Goal: Information Seeking & Learning: Understand process/instructions

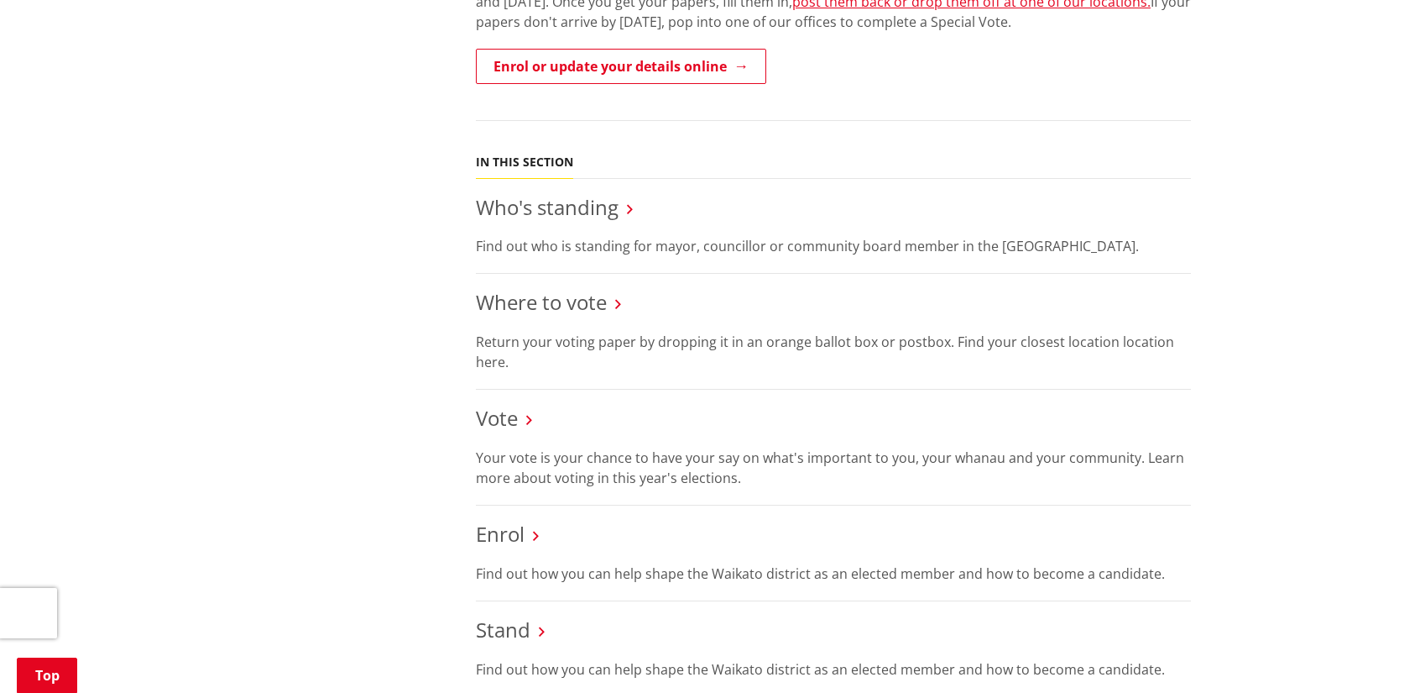
scroll to position [672, 0]
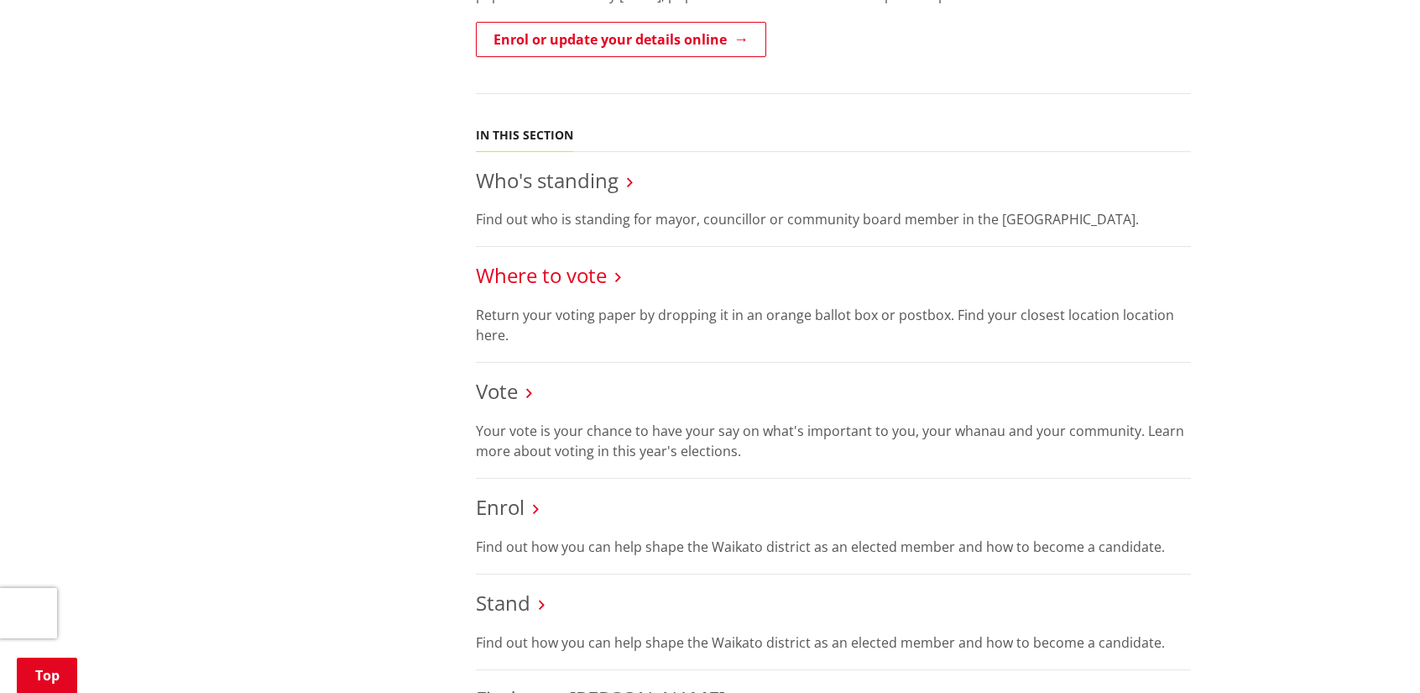
click at [556, 274] on link "Where to vote" at bounding box center [541, 275] width 131 height 28
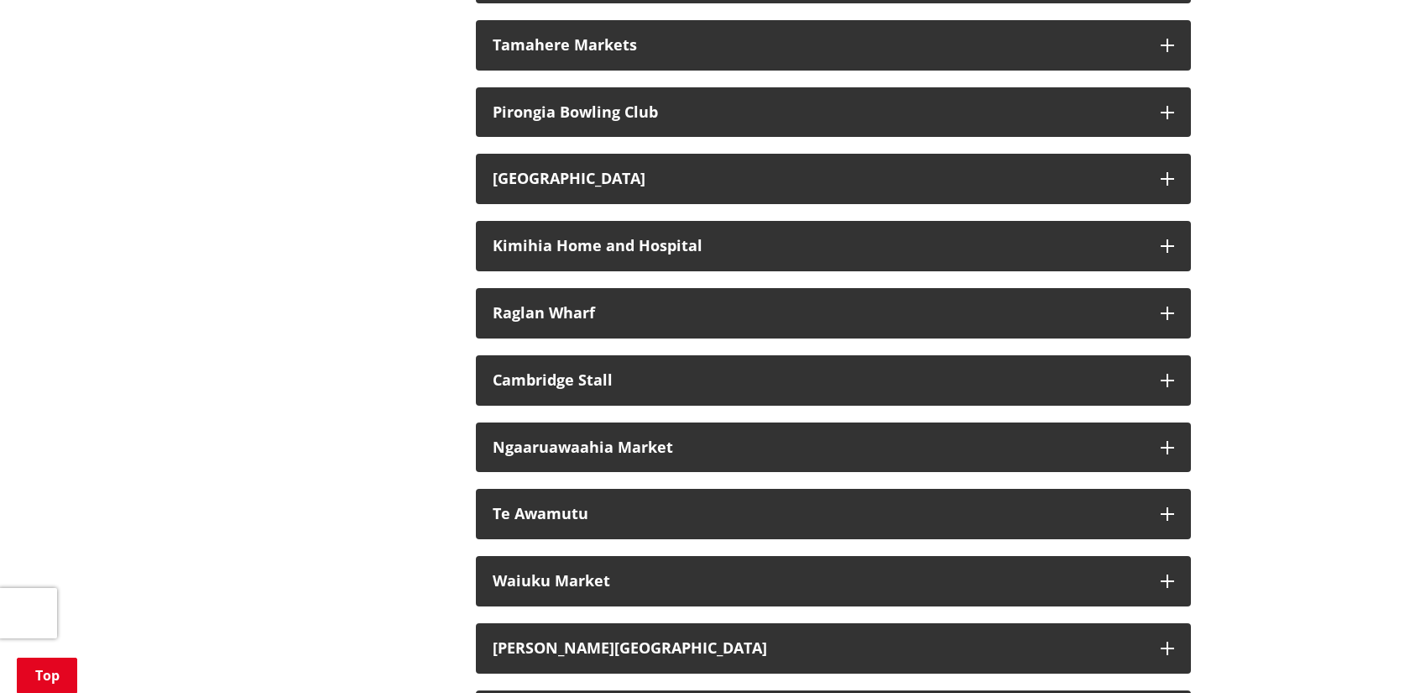
scroll to position [2938, 0]
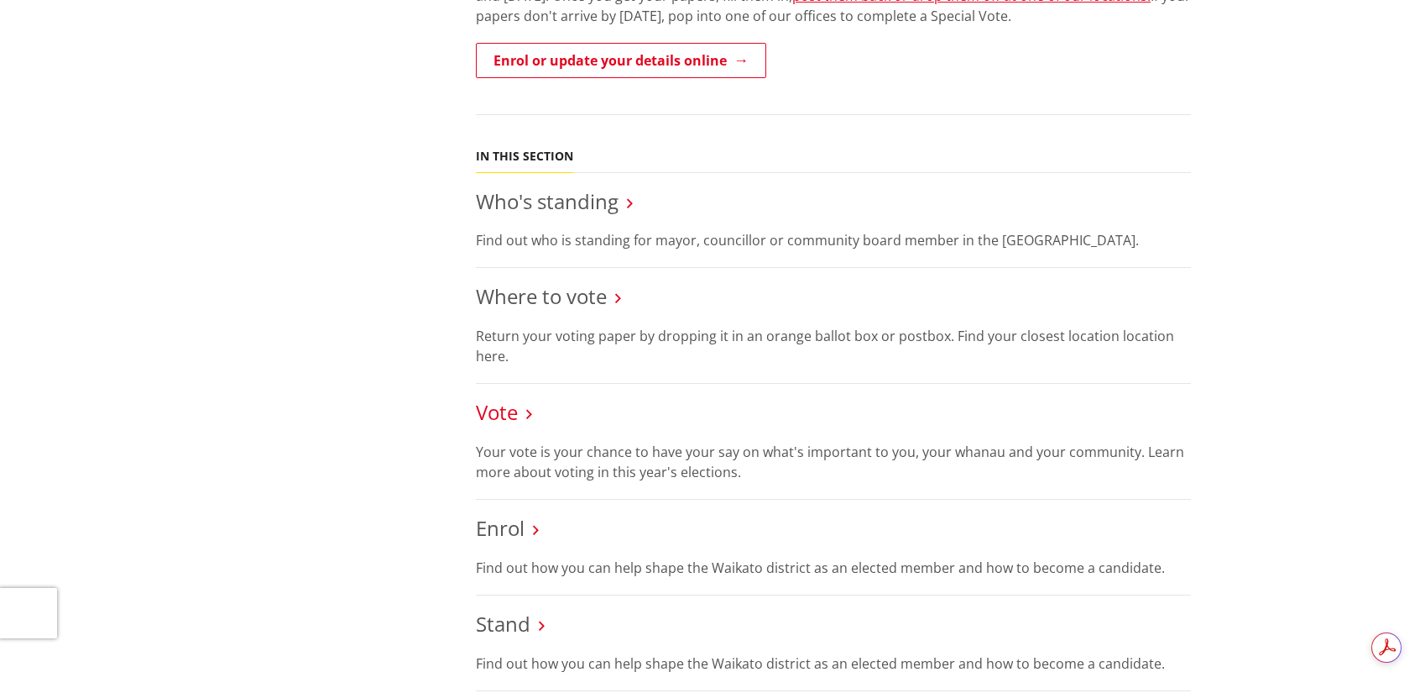
click at [509, 414] on link "Vote" at bounding box center [497, 412] width 42 height 28
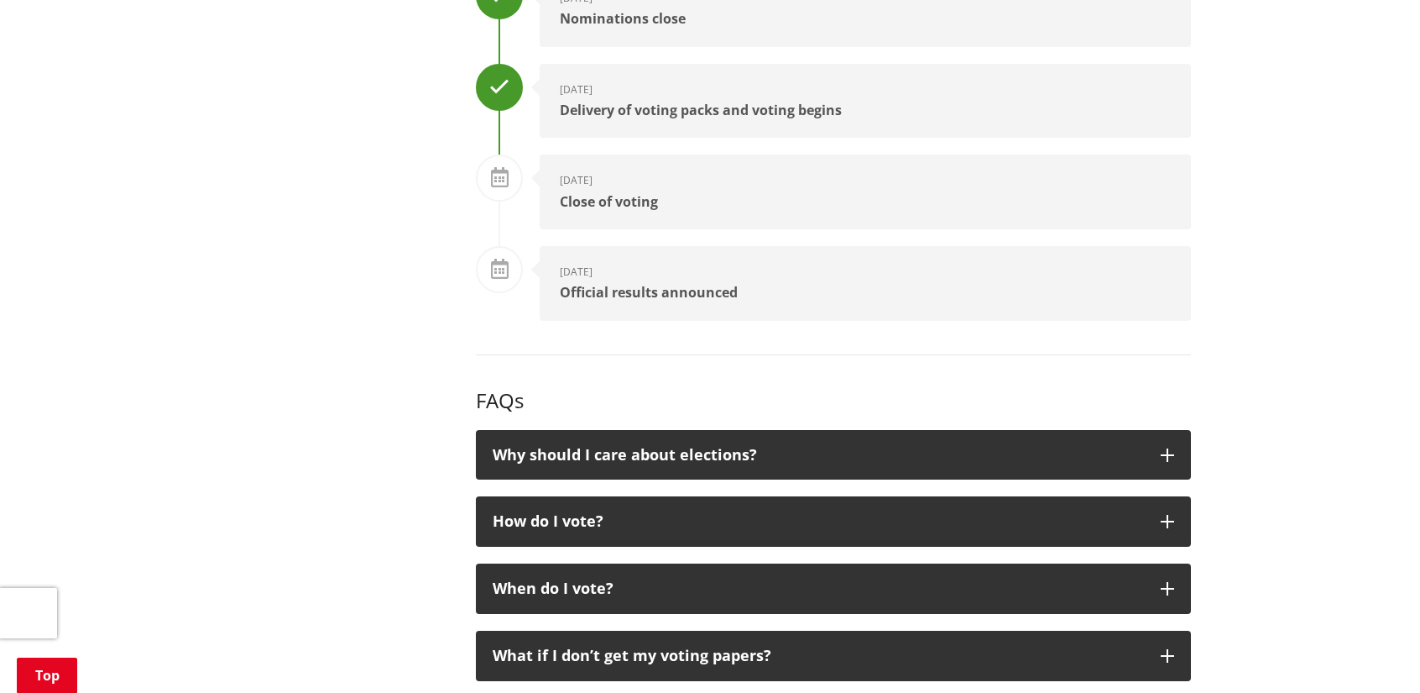
scroll to position [2350, 0]
